Goal: Task Accomplishment & Management: Manage account settings

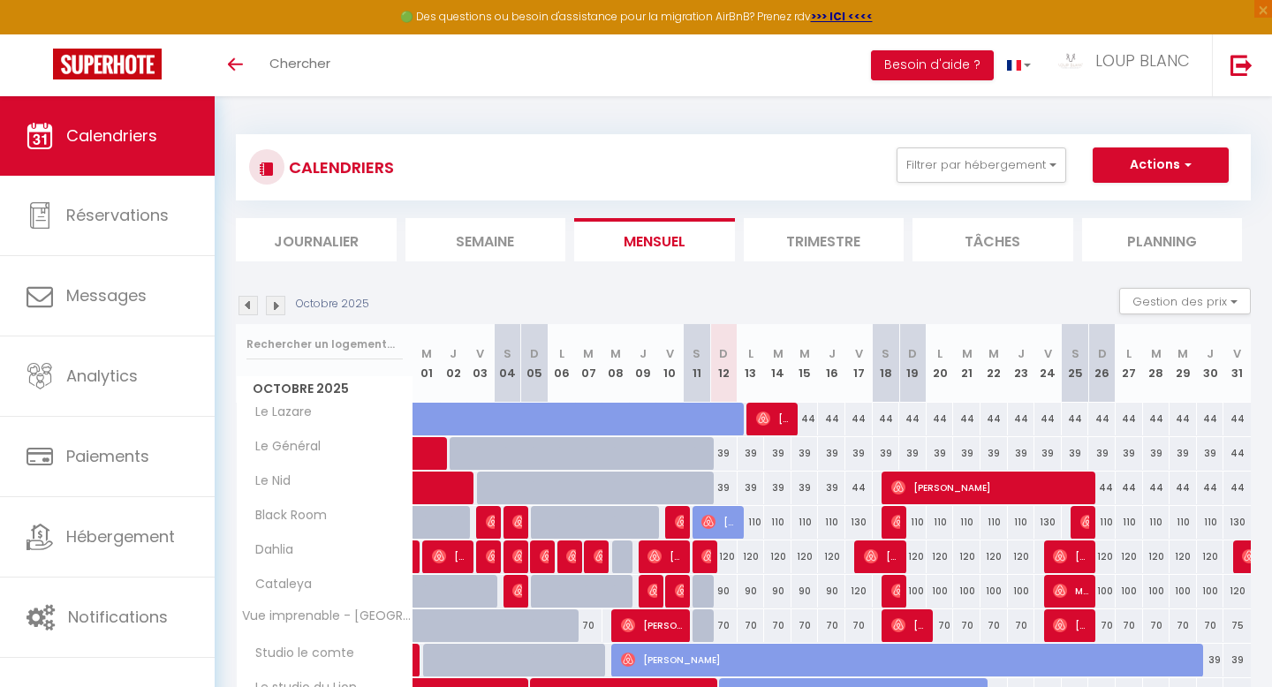
scroll to position [34, 0]
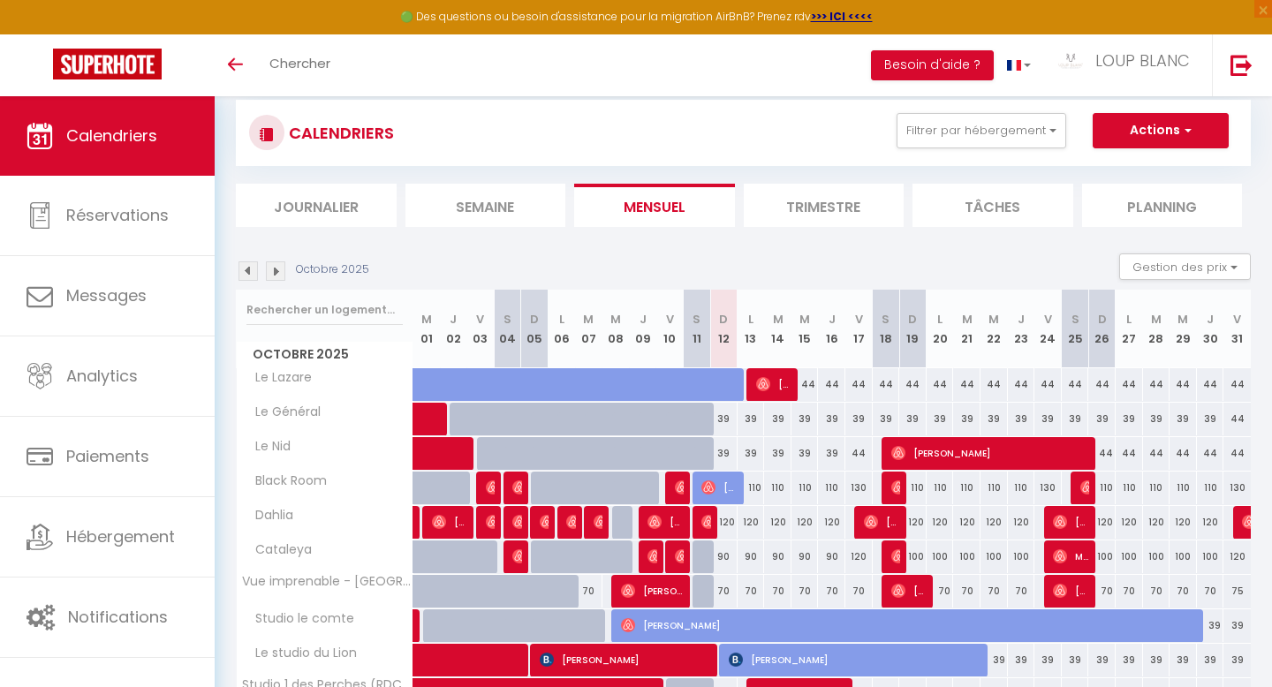
click at [249, 276] on img at bounding box center [248, 270] width 19 height 19
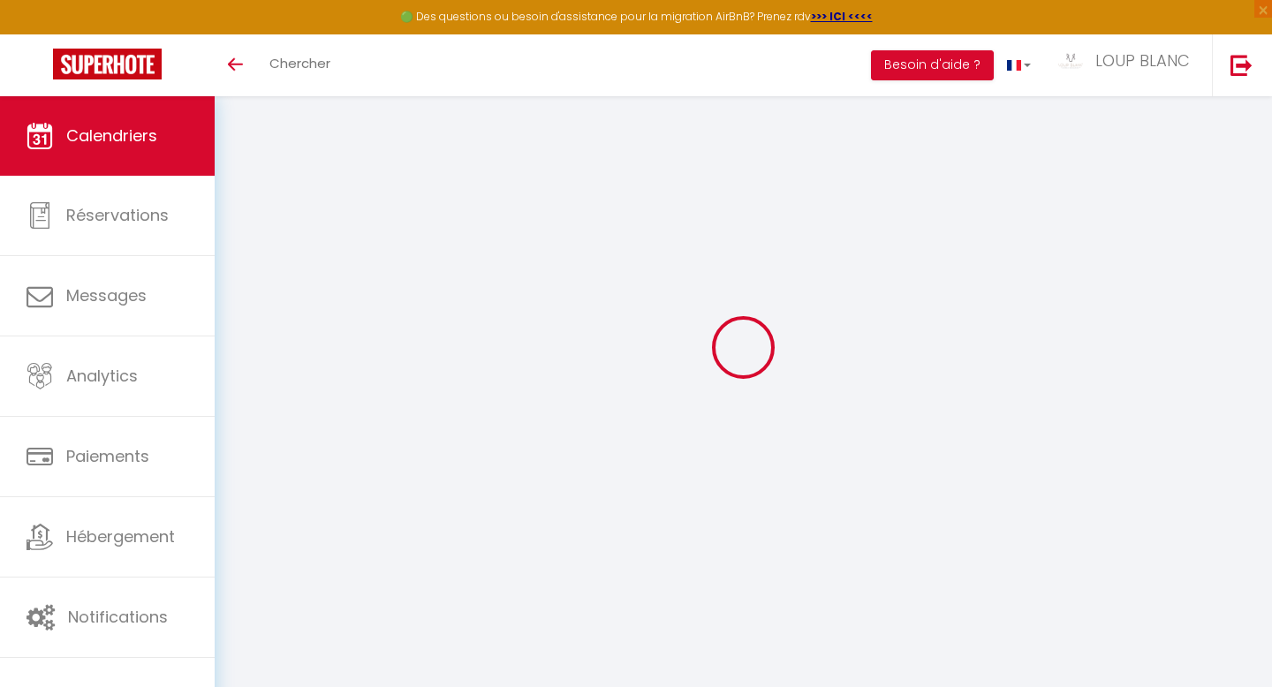
select select
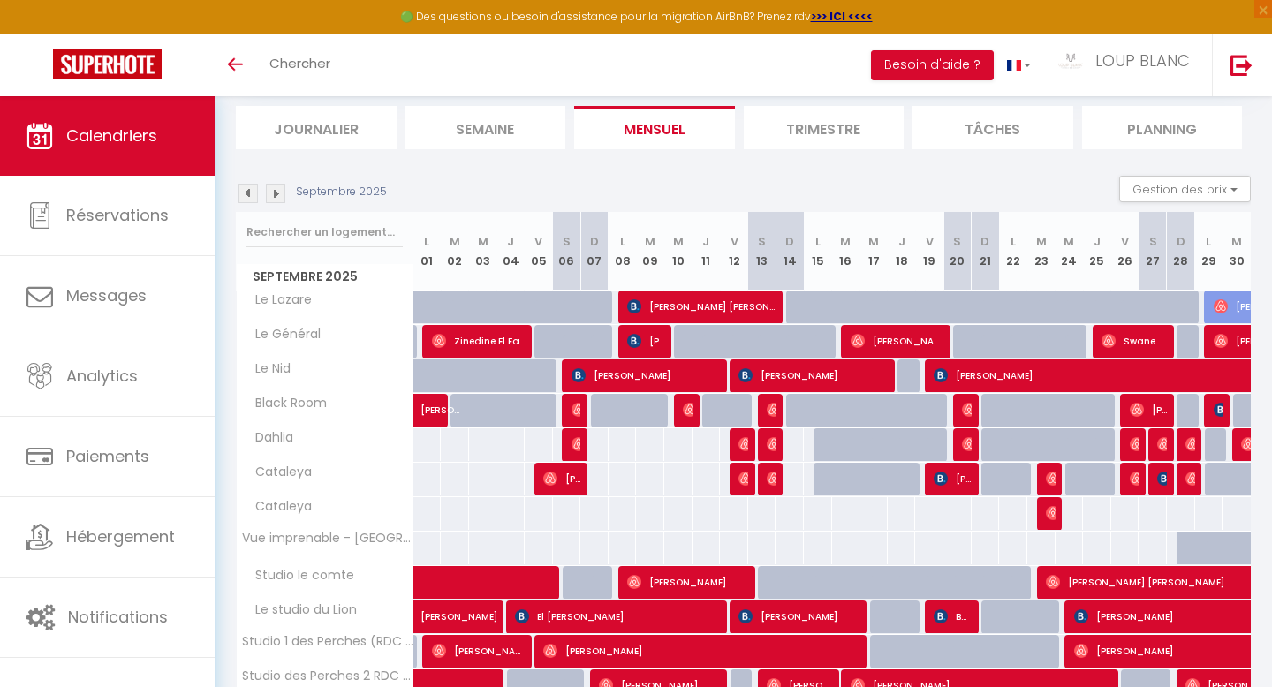
scroll to position [189, 0]
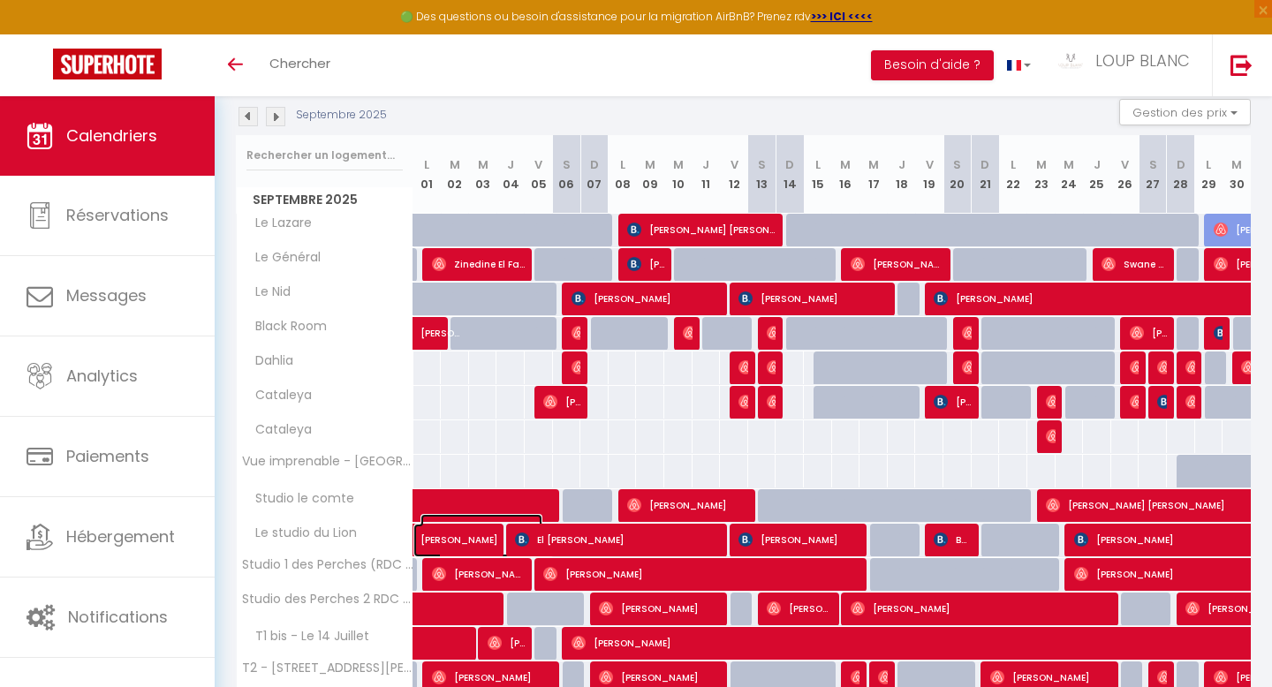
click at [460, 538] on span "[PERSON_NAME]" at bounding box center [481, 531] width 122 height 34
select select "OK"
select select "KO"
select select "0"
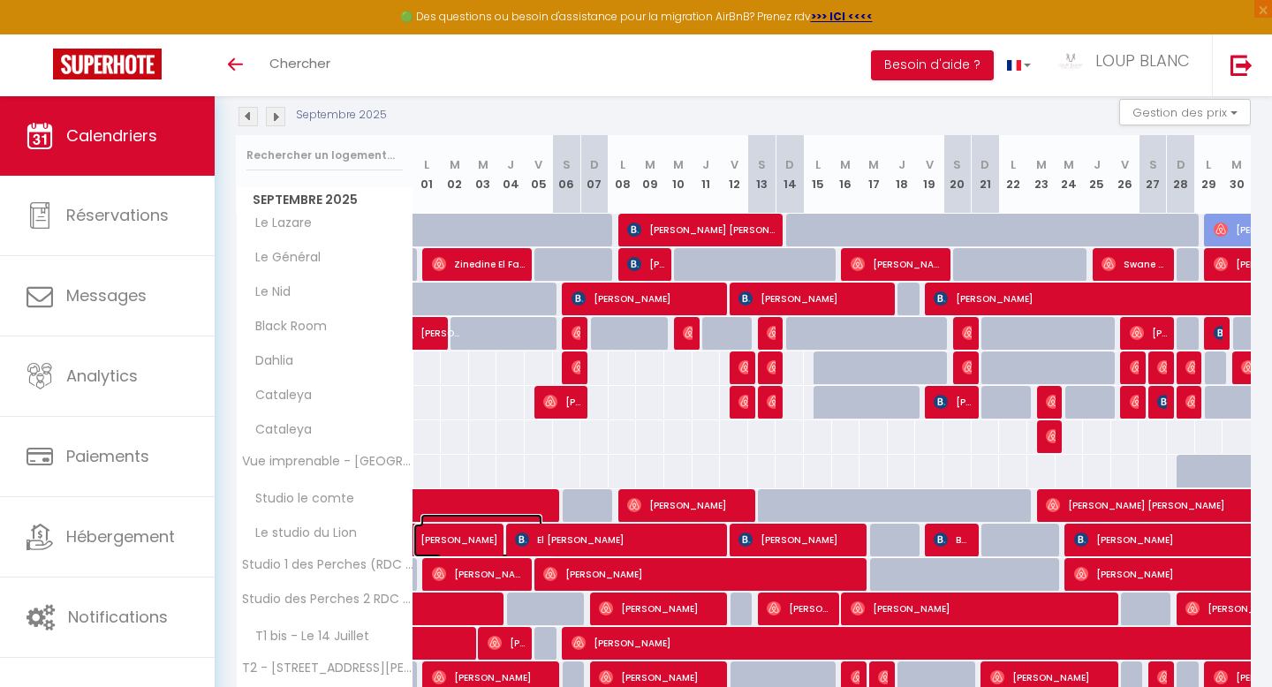
select select "1"
select select
